Goal: Information Seeking & Learning: Learn about a topic

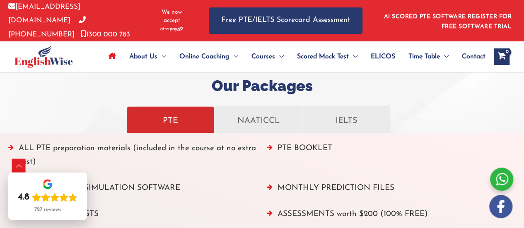
scroll to position [910, 0]
click at [355, 122] on p "IELTS" at bounding box center [346, 120] width 74 height 14
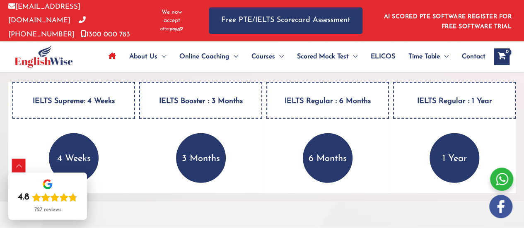
scroll to position [1185, 0]
click at [97, 98] on h4 "IELTS Supreme: 4 Weeks" at bounding box center [73, 100] width 123 height 37
click at [71, 142] on p "4 Weeks" at bounding box center [74, 158] width 50 height 50
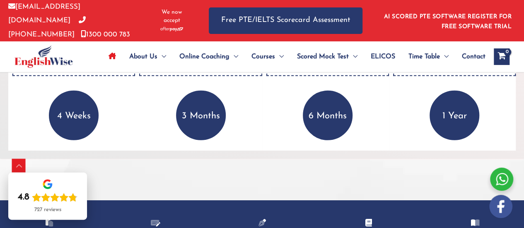
scroll to position [1229, 0]
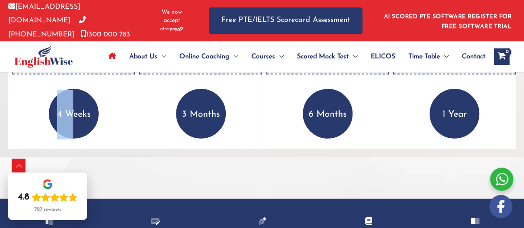
drag, startPoint x: 70, startPoint y: 113, endPoint x: 50, endPoint y: 105, distance: 21.9
click at [50, 105] on p "4 Weeks" at bounding box center [74, 114] width 50 height 50
click at [82, 124] on p "4 Weeks" at bounding box center [74, 114] width 50 height 50
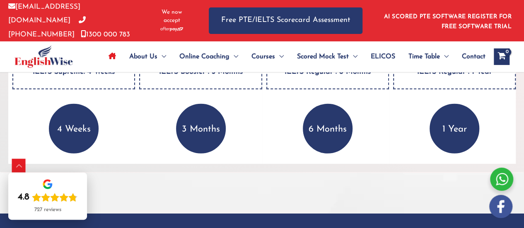
scroll to position [1153, 0]
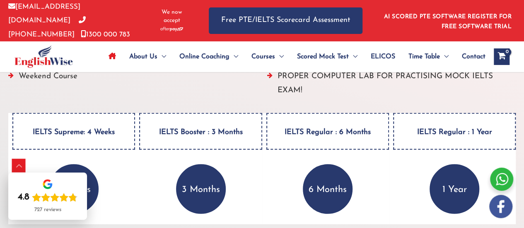
click at [98, 140] on h4 "IELTS Supreme: 4 Weeks" at bounding box center [73, 131] width 123 height 37
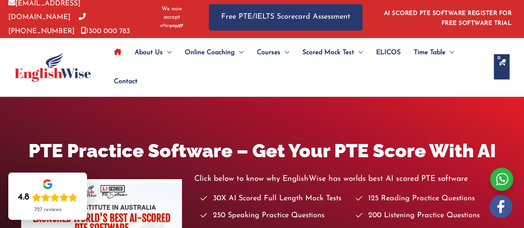
scroll to position [4, 0]
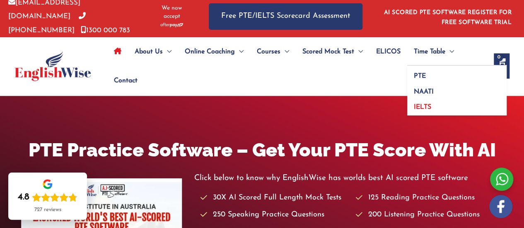
click at [425, 106] on span "IELTS" at bounding box center [422, 107] width 17 height 7
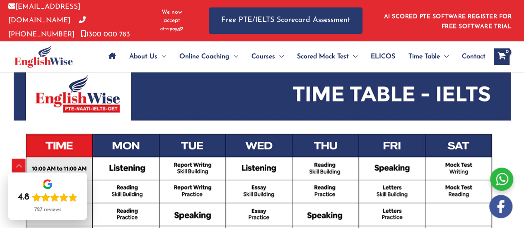
scroll to position [344, 0]
